Goal: Information Seeking & Learning: Understand process/instructions

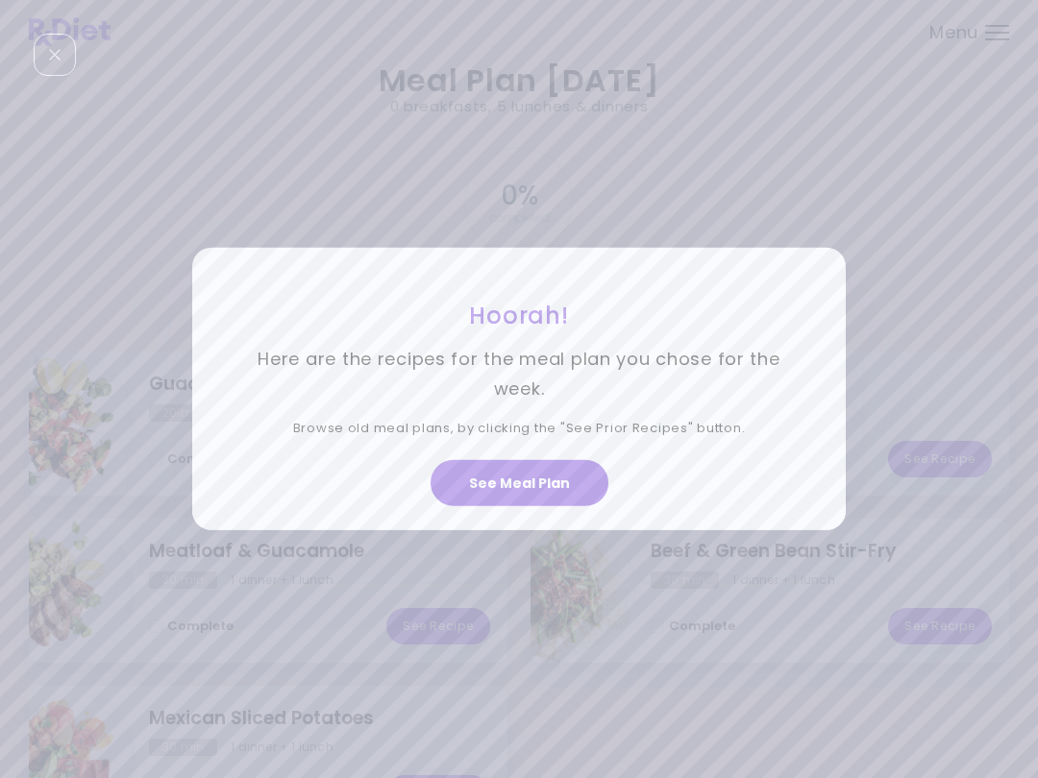
click at [560, 478] on button "See Meal Plan" at bounding box center [519, 483] width 178 height 46
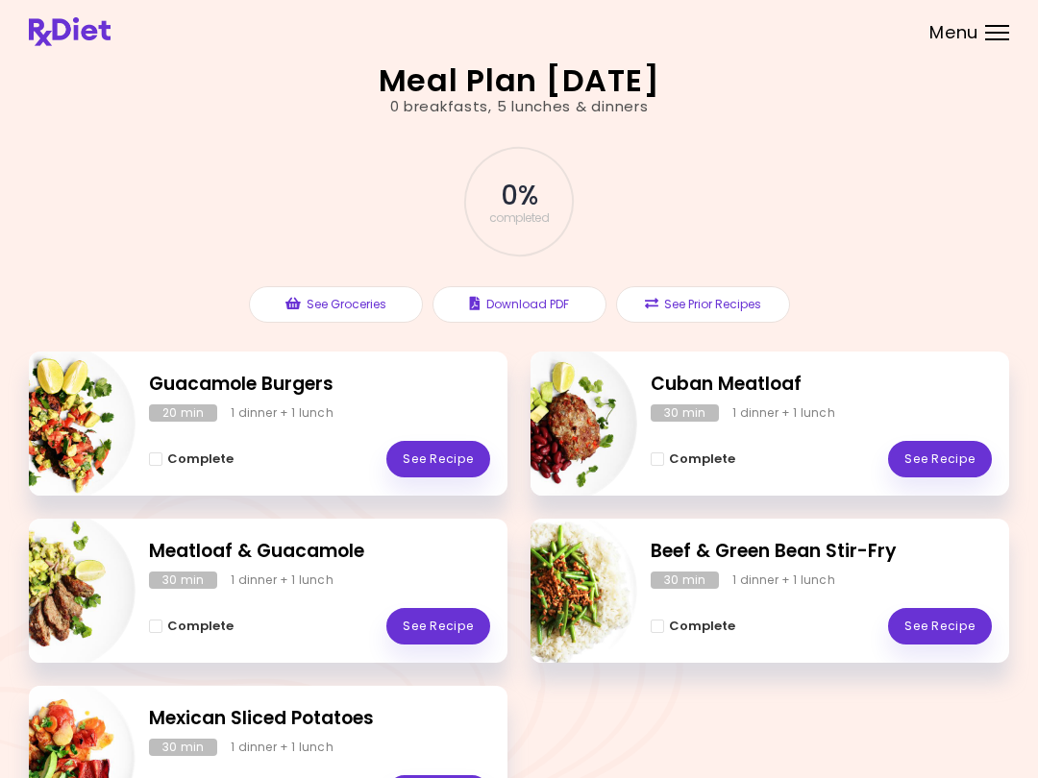
click at [952, 454] on link "See Recipe" at bounding box center [940, 459] width 104 height 37
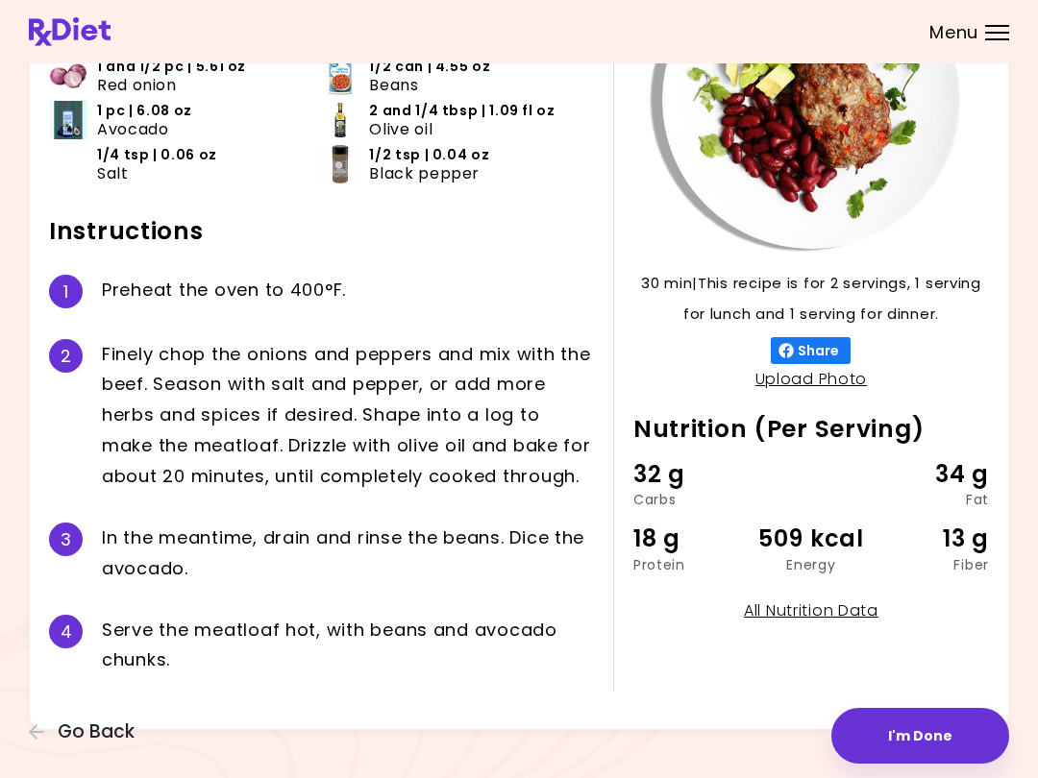
scroll to position [207, 0]
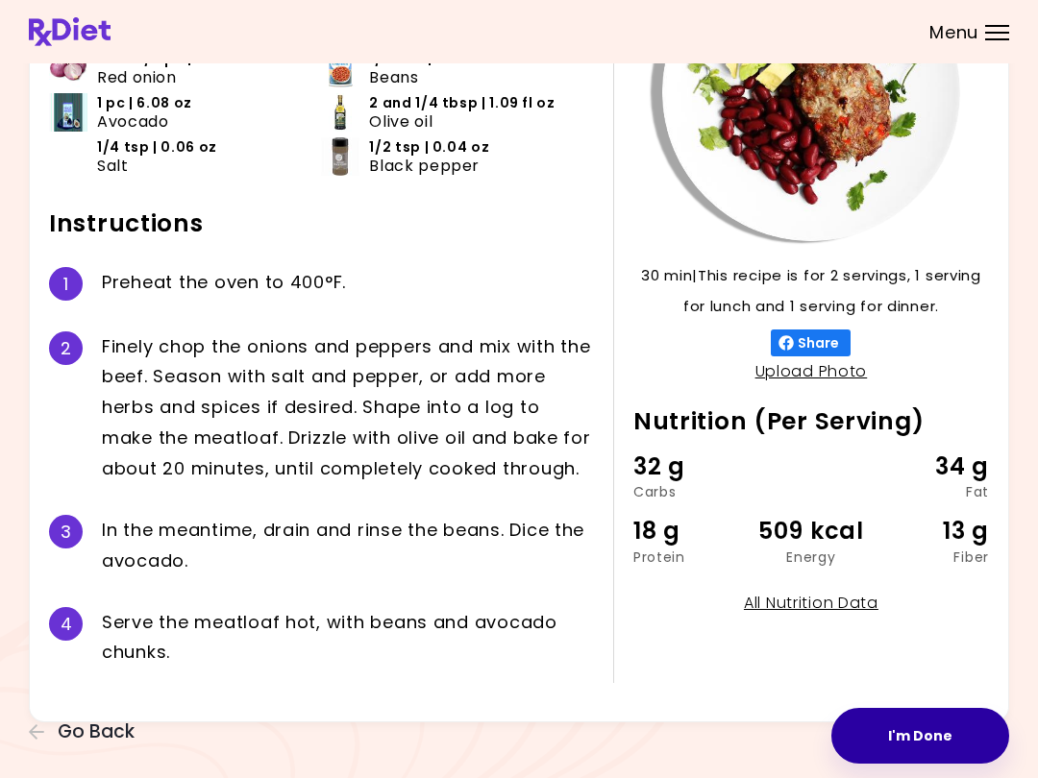
click at [915, 738] on button "I'm Done" at bounding box center [920, 736] width 178 height 56
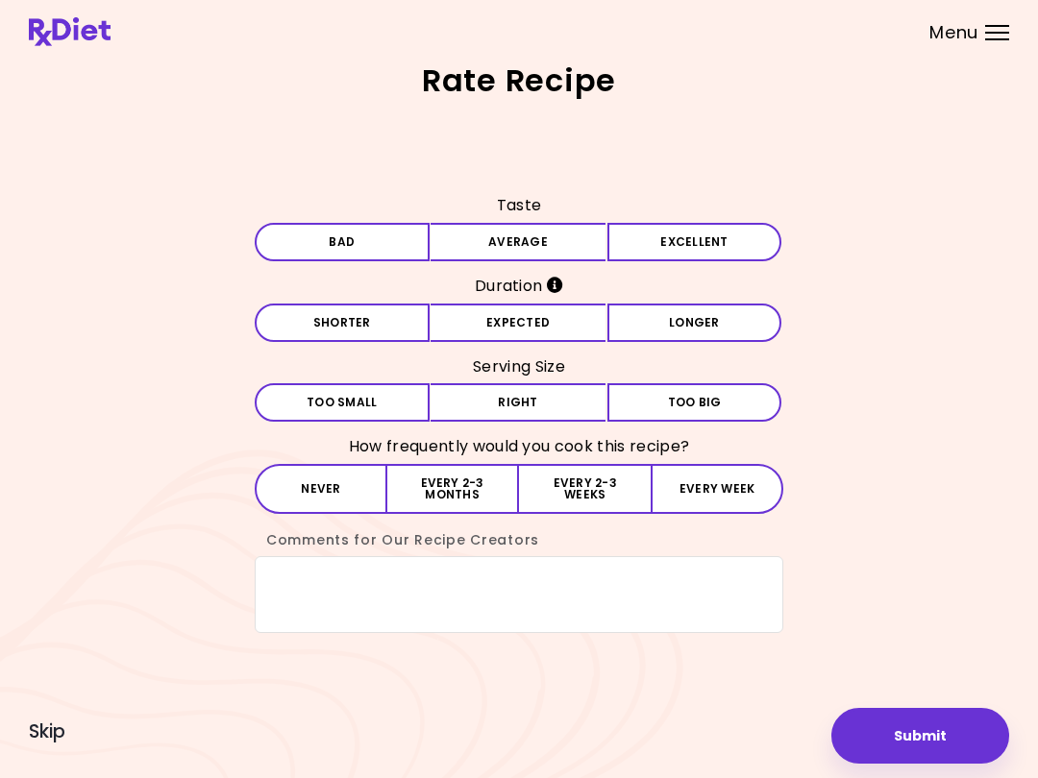
click at [589, 238] on button "Average" at bounding box center [517, 242] width 175 height 38
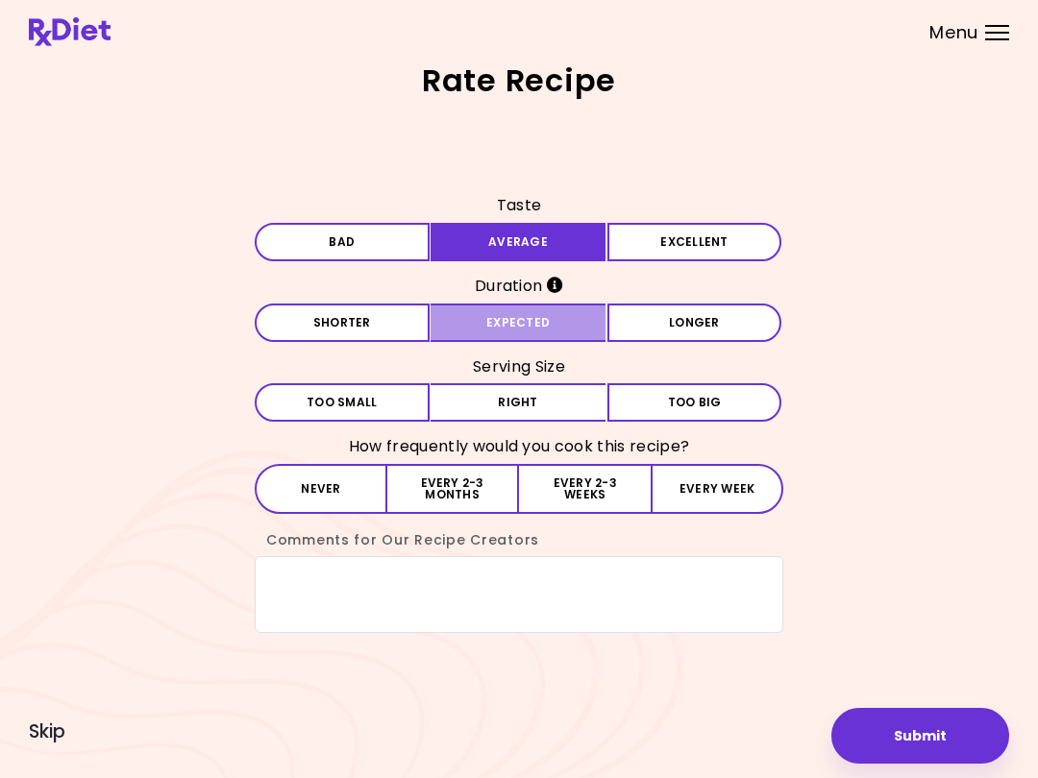
click at [581, 320] on button "Expected" at bounding box center [517, 323] width 175 height 38
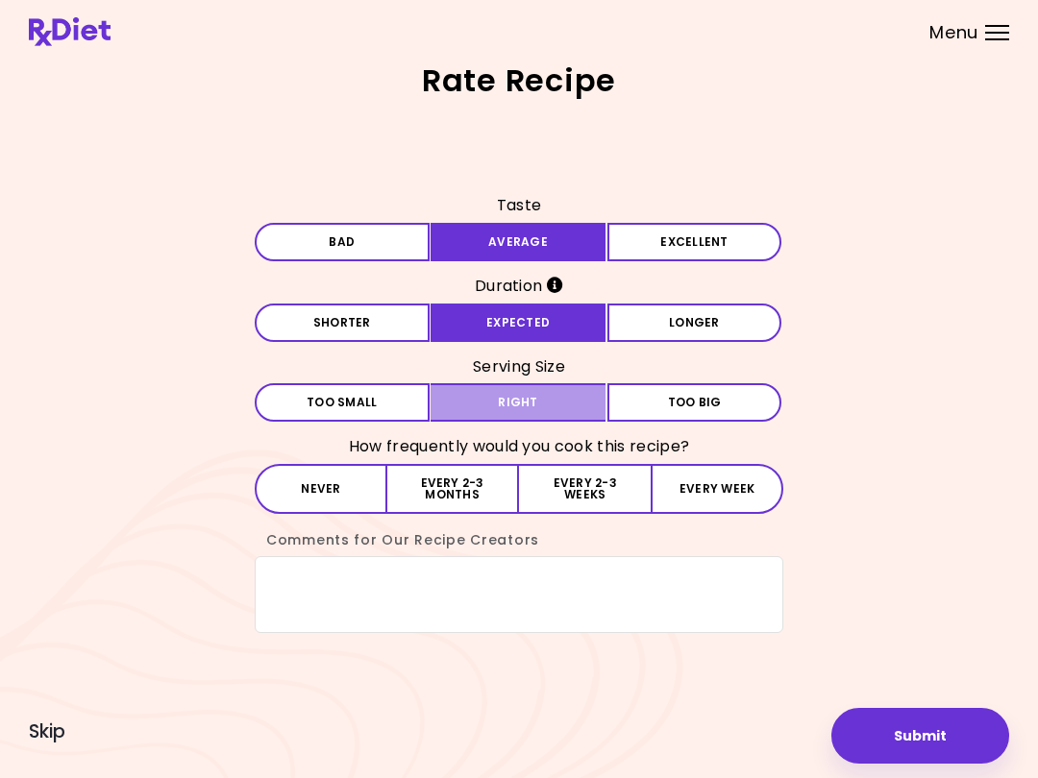
click at [572, 400] on button "Right" at bounding box center [517, 402] width 175 height 38
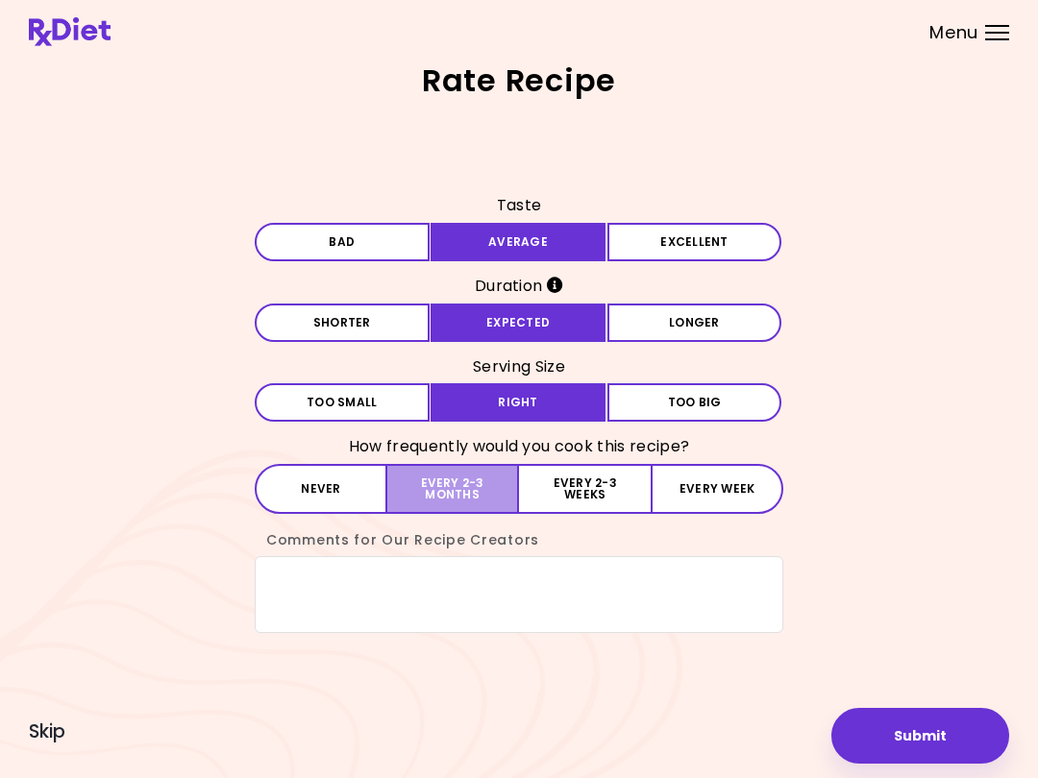
click at [478, 481] on button "Every 2-3 months" at bounding box center [453, 489] width 132 height 50
click at [911, 740] on button "Submit" at bounding box center [920, 736] width 178 height 56
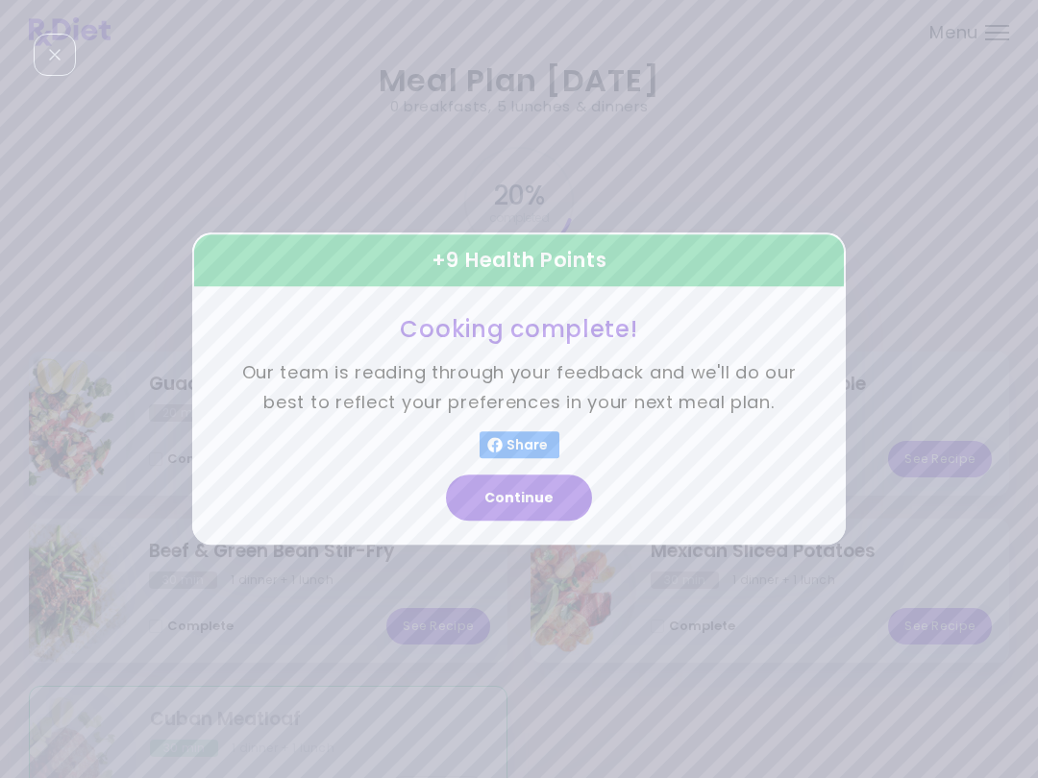
click at [547, 486] on button "Continue" at bounding box center [519, 499] width 146 height 46
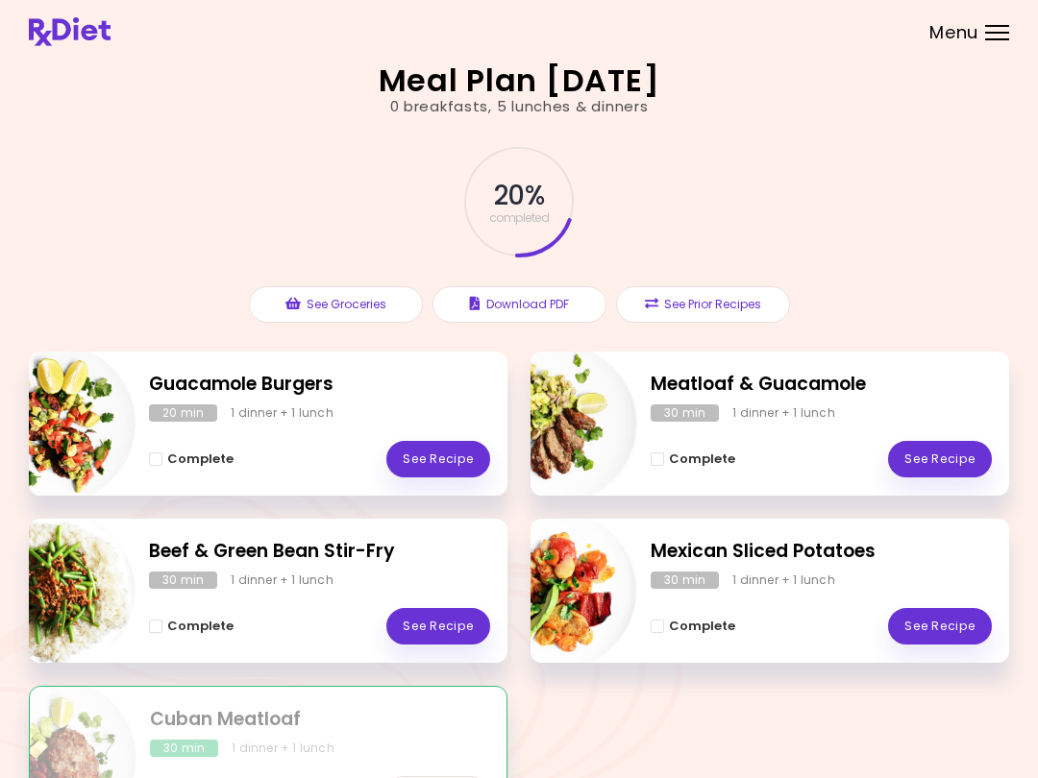
click at [448, 461] on link "See Recipe" at bounding box center [438, 459] width 104 height 37
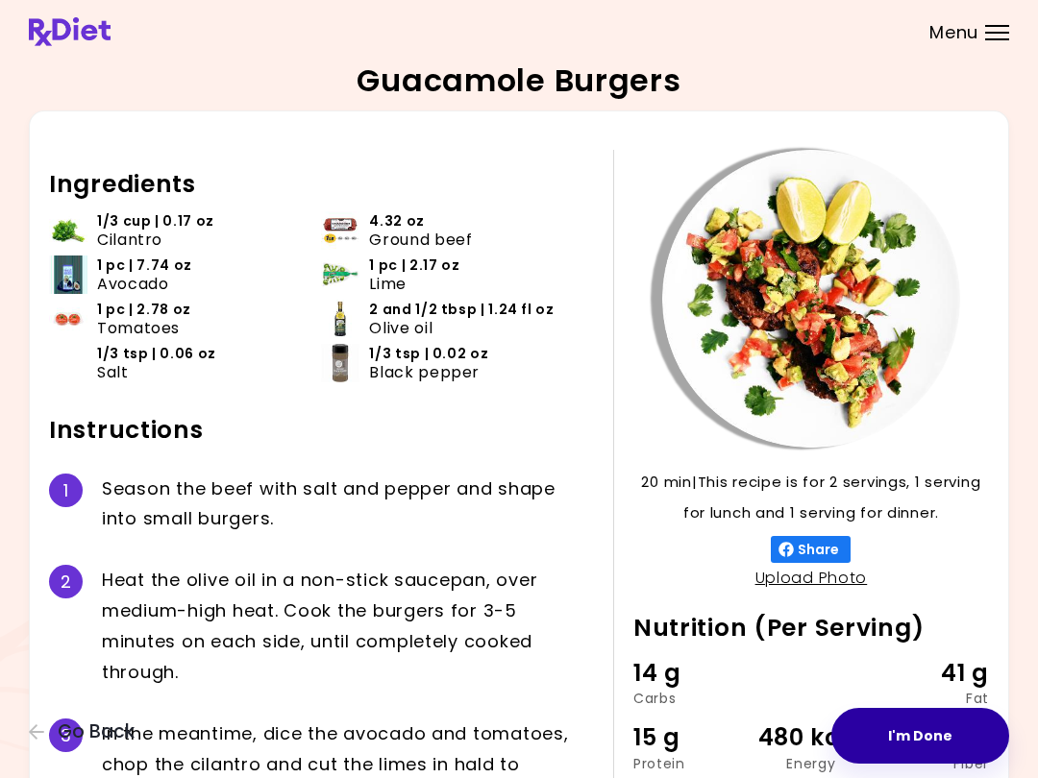
click at [932, 744] on button "I'm Done" at bounding box center [920, 736] width 178 height 56
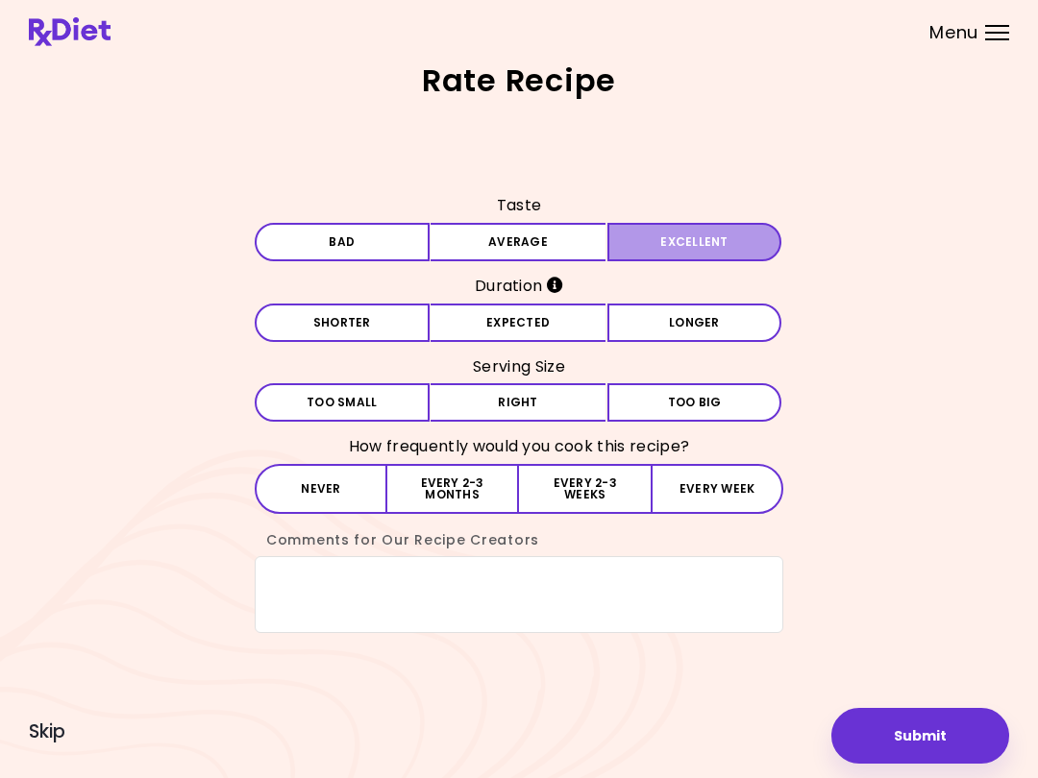
click at [700, 238] on button "Excellent" at bounding box center [694, 242] width 175 height 38
click at [588, 325] on button "Expected" at bounding box center [517, 323] width 175 height 38
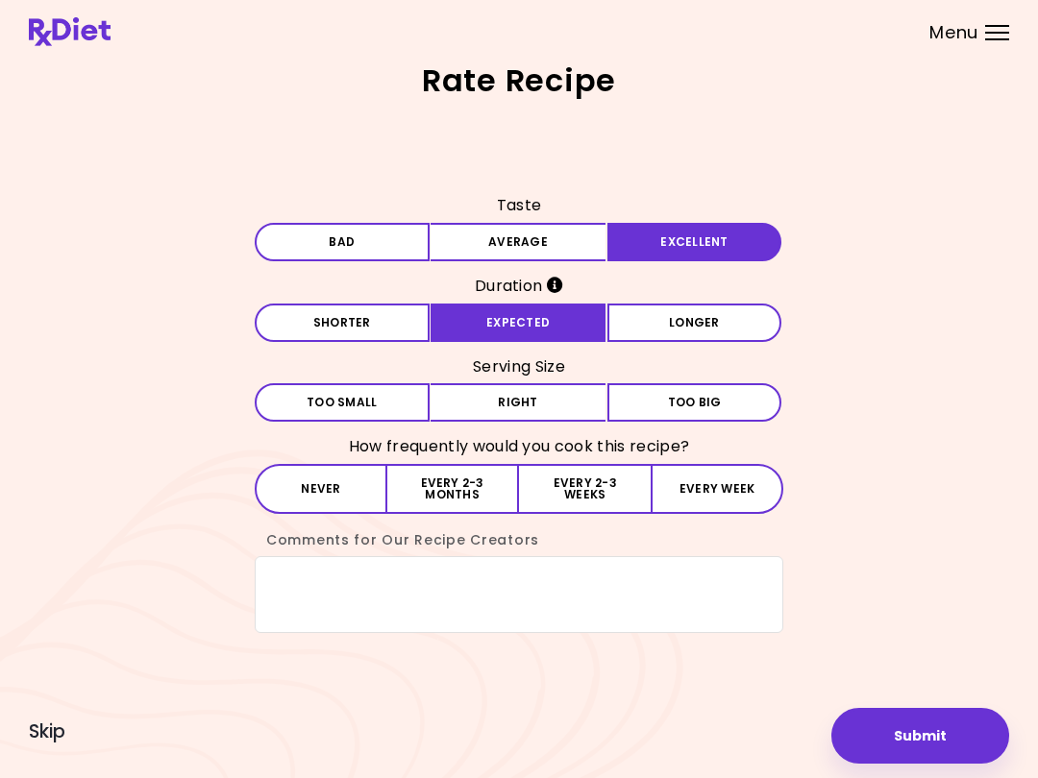
click at [582, 406] on button "Right" at bounding box center [517, 402] width 175 height 38
click at [613, 492] on button "Every 2-3 weeks" at bounding box center [585, 489] width 132 height 50
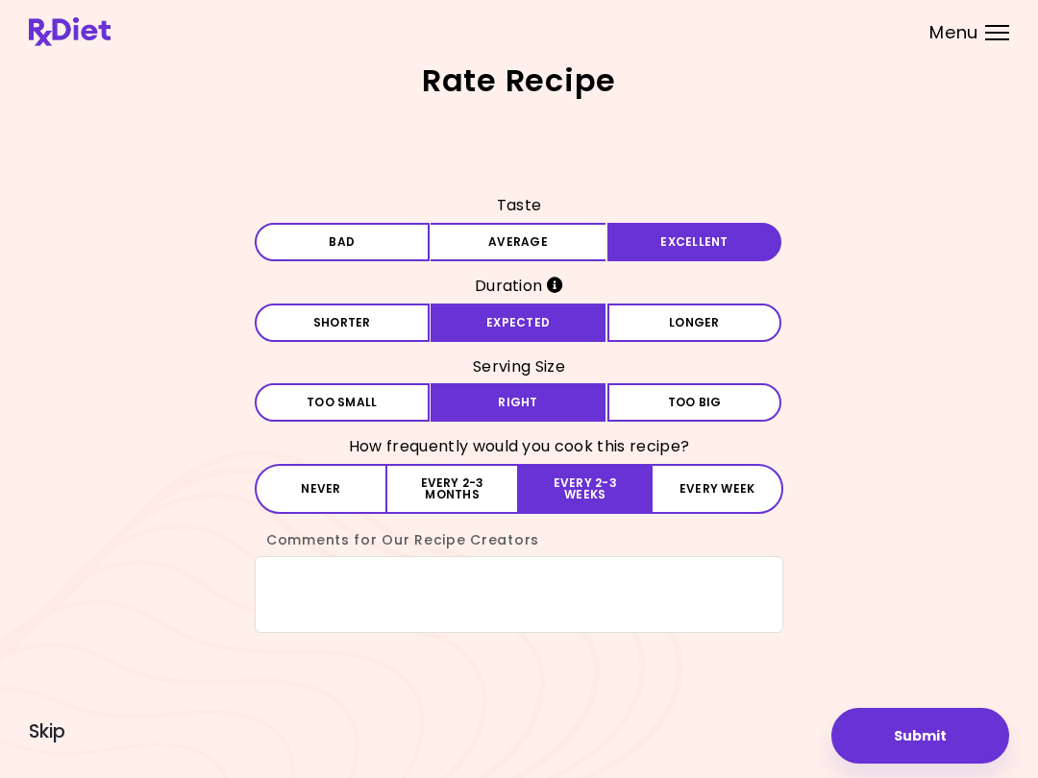
click at [926, 743] on button "Submit" at bounding box center [920, 736] width 178 height 56
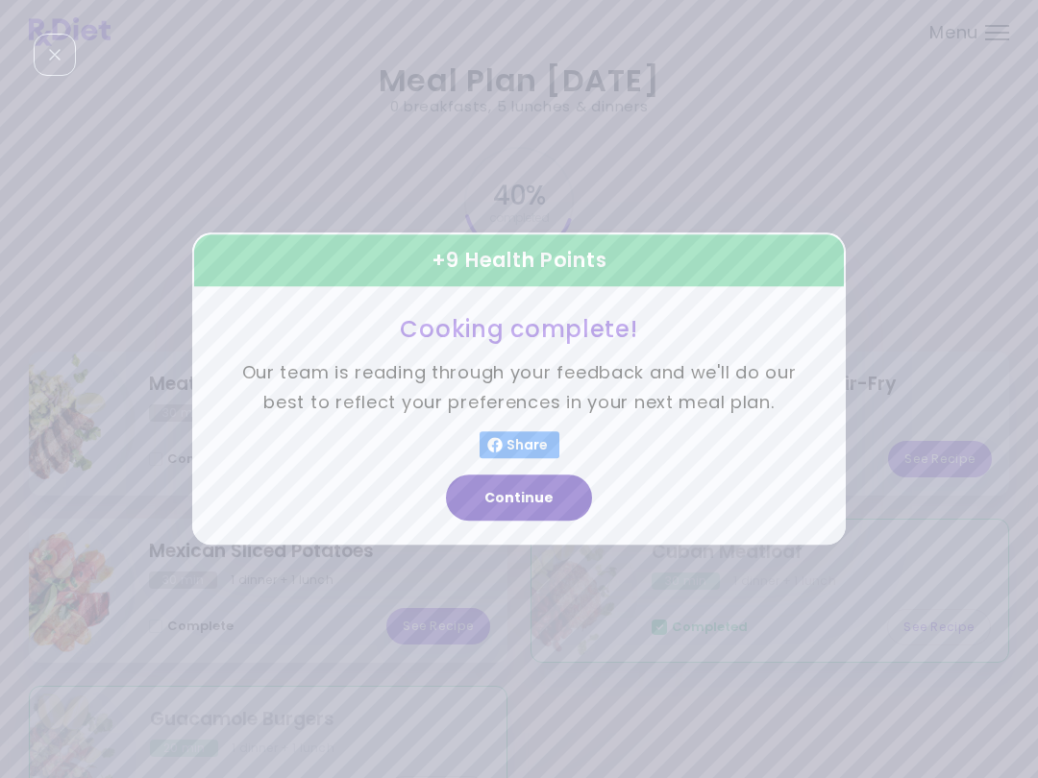
click at [552, 492] on button "Continue" at bounding box center [519, 499] width 146 height 46
